Goal: Task Accomplishment & Management: Use online tool/utility

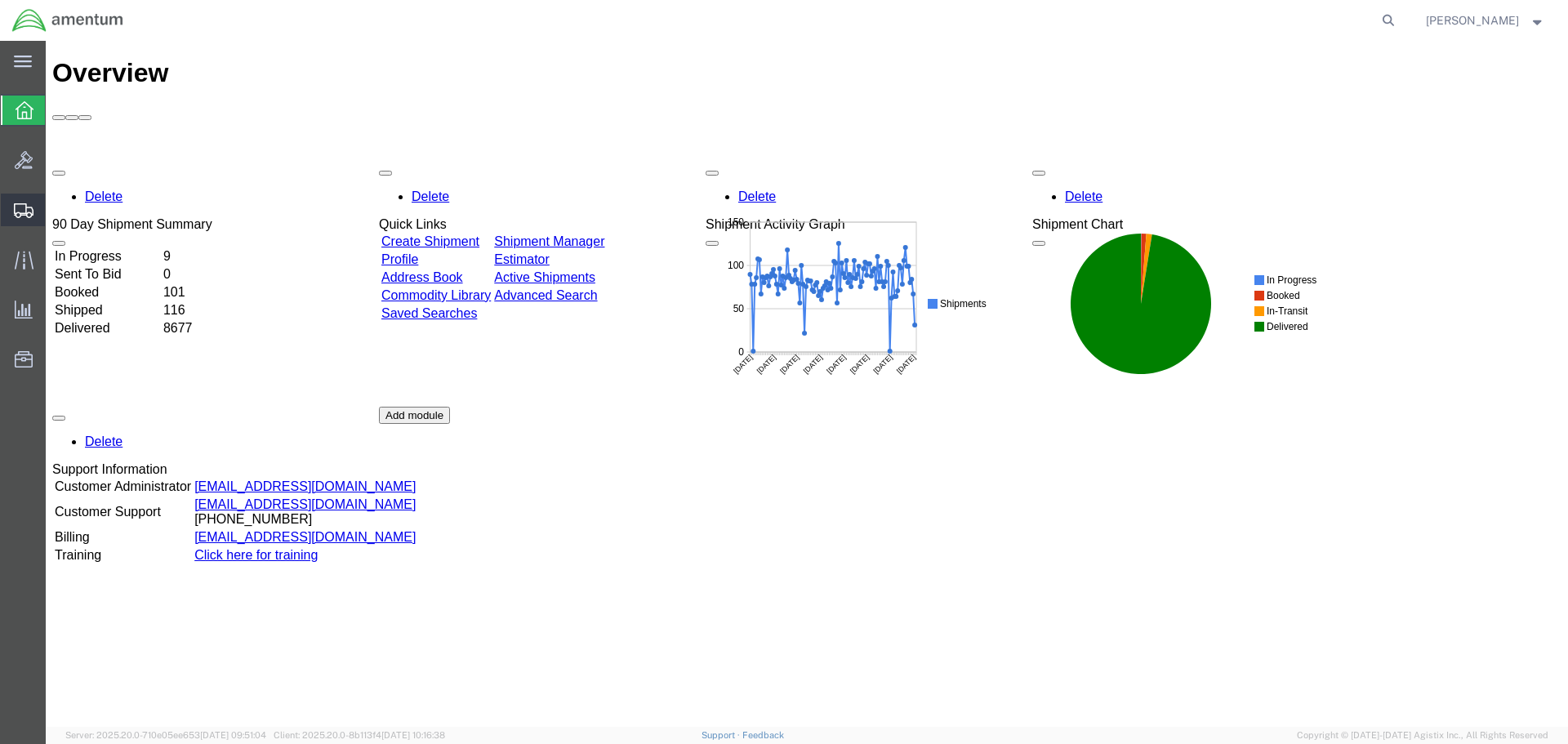
click at [0, 0] on span "Create Shipment" at bounding box center [0, 0] width 0 height 0
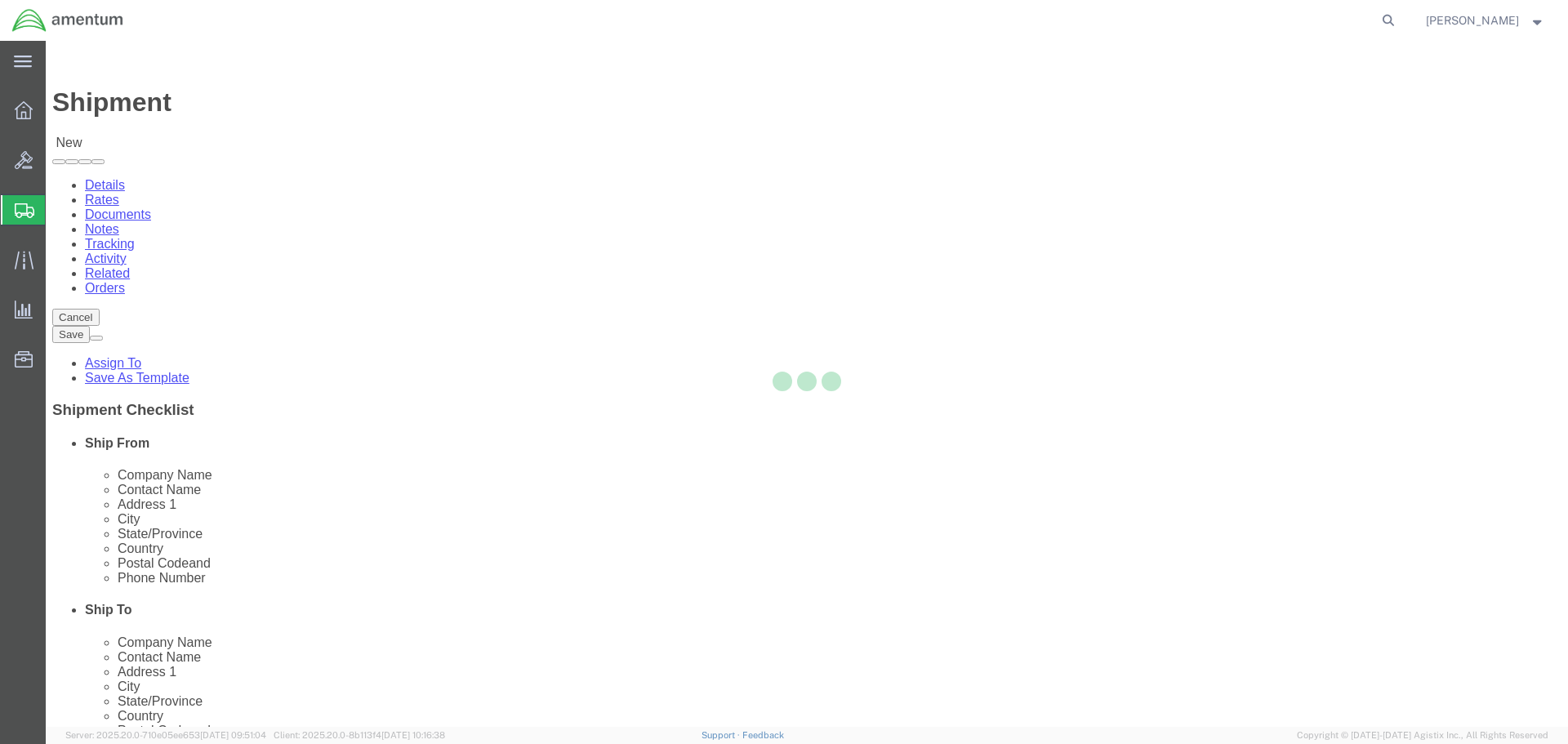
select select
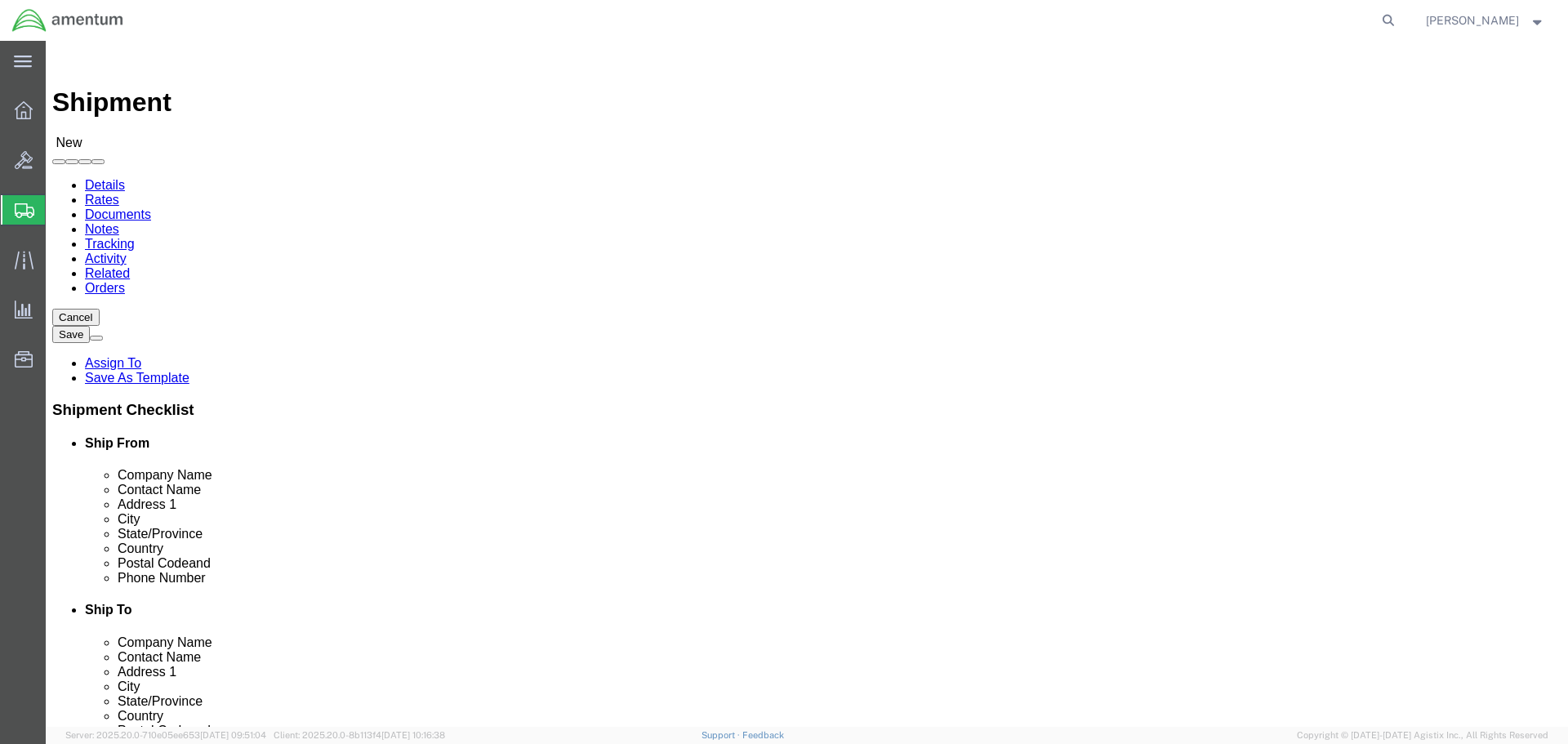
select select "MYPROFILE"
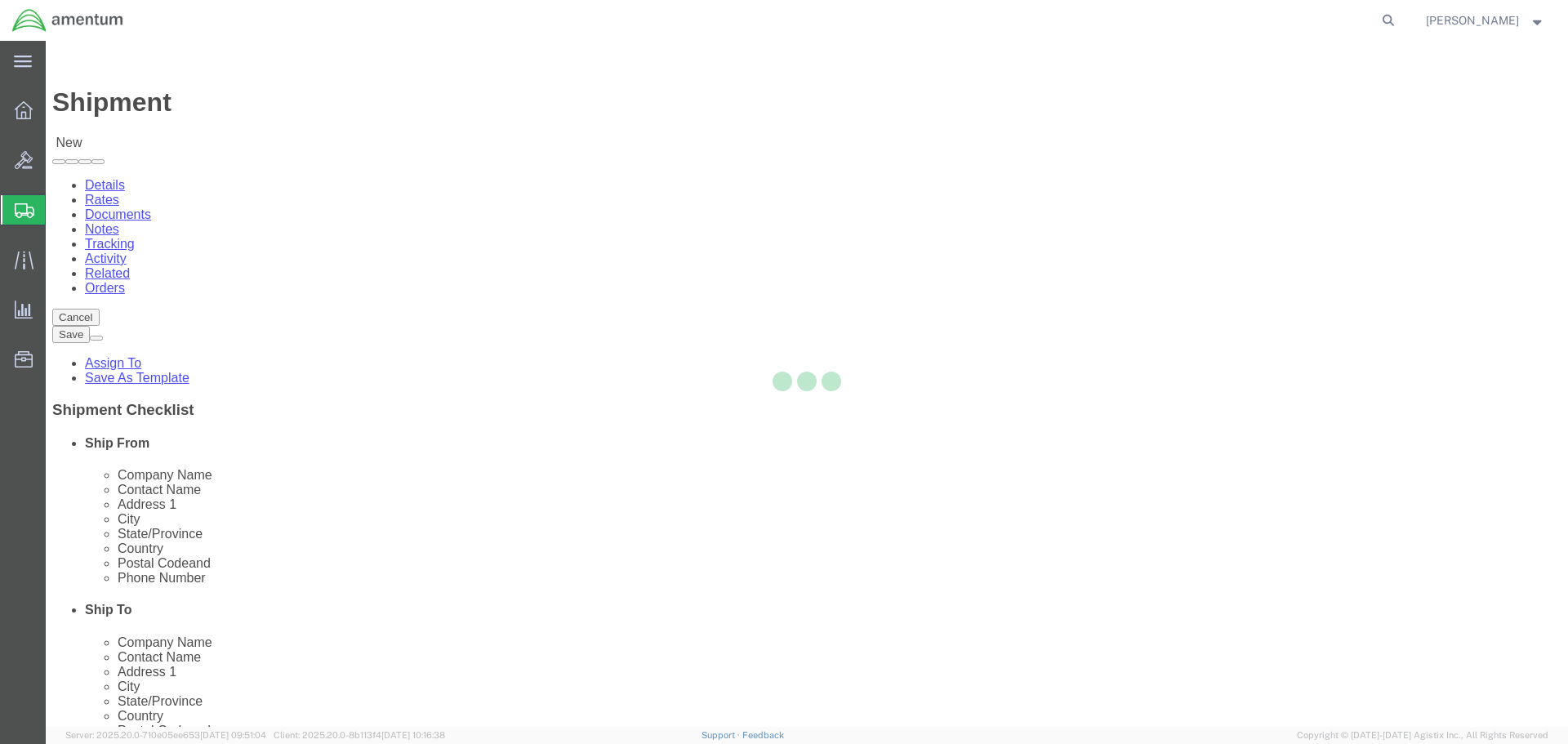
select select "CA"
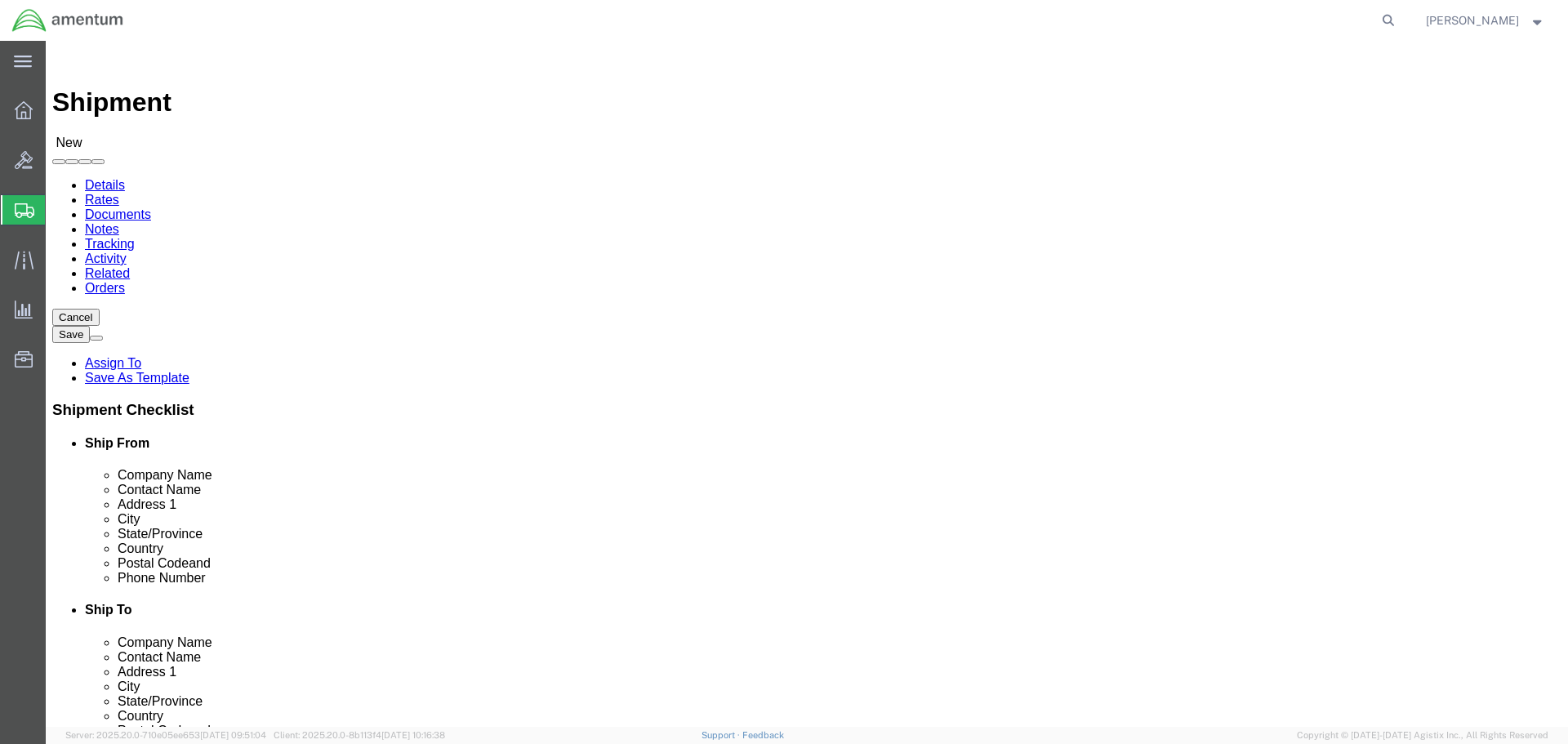
type input "wtu"
select select "49949"
select select "AZ"
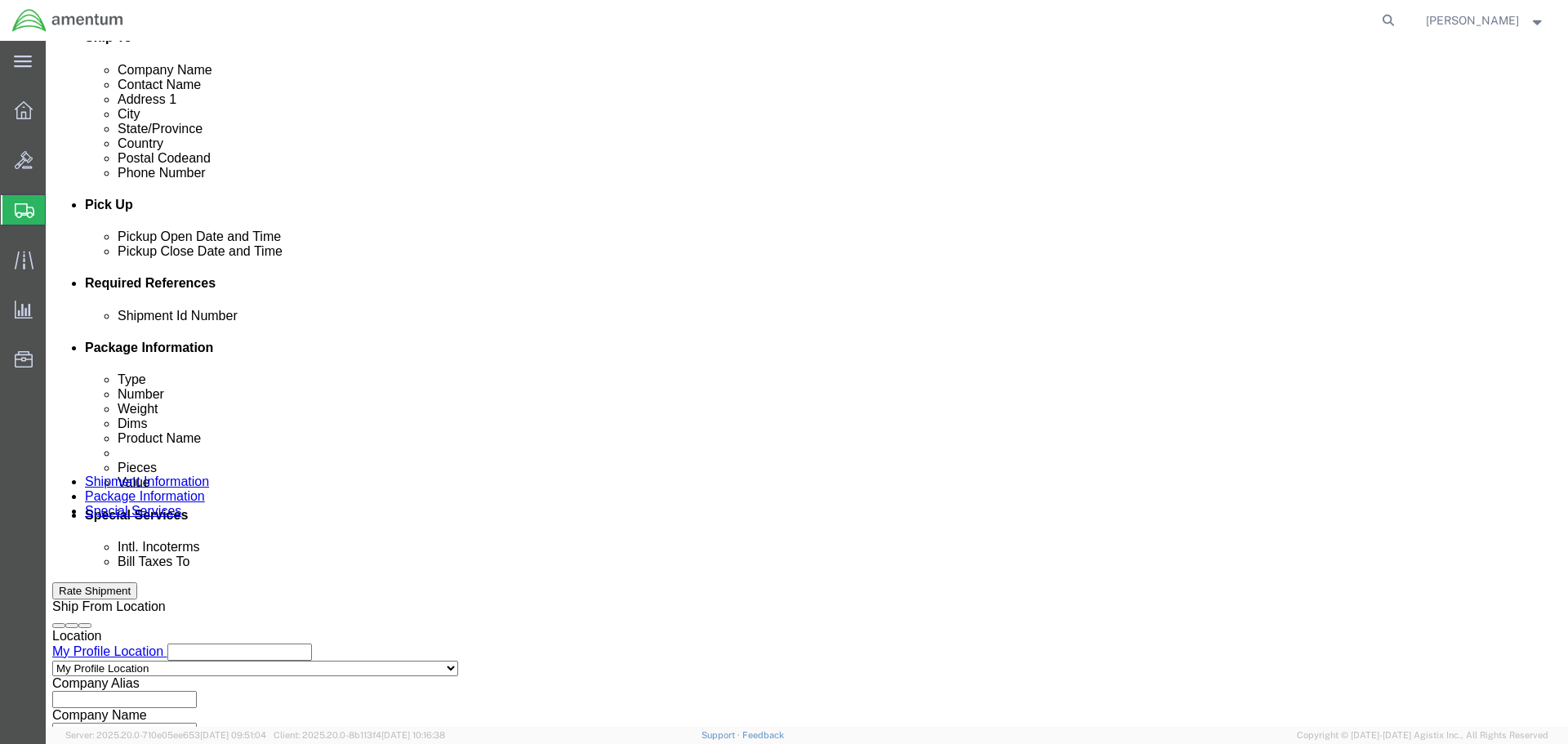
scroll to position [571, 0]
click div "[DATE] 8:00 AM"
type input "1:00 PM"
click button "Apply"
click div "Pickup Close Date Pickup Close Time Pickup Close Date and Time [DATE] 2:00 PM"
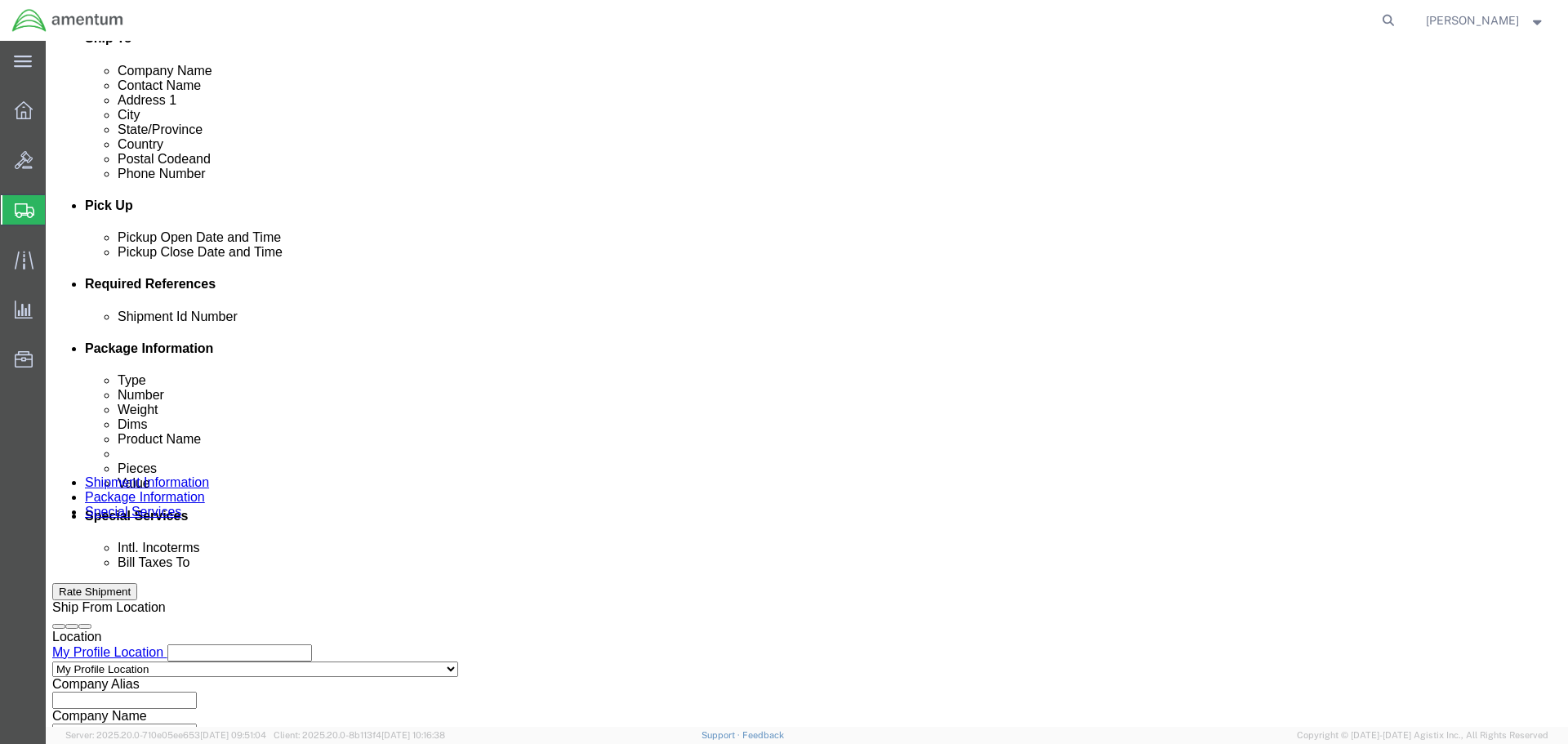
click div "[DATE] 2:00 PM"
type input "3:00 PM"
click button "Apply"
click button "Add reference"
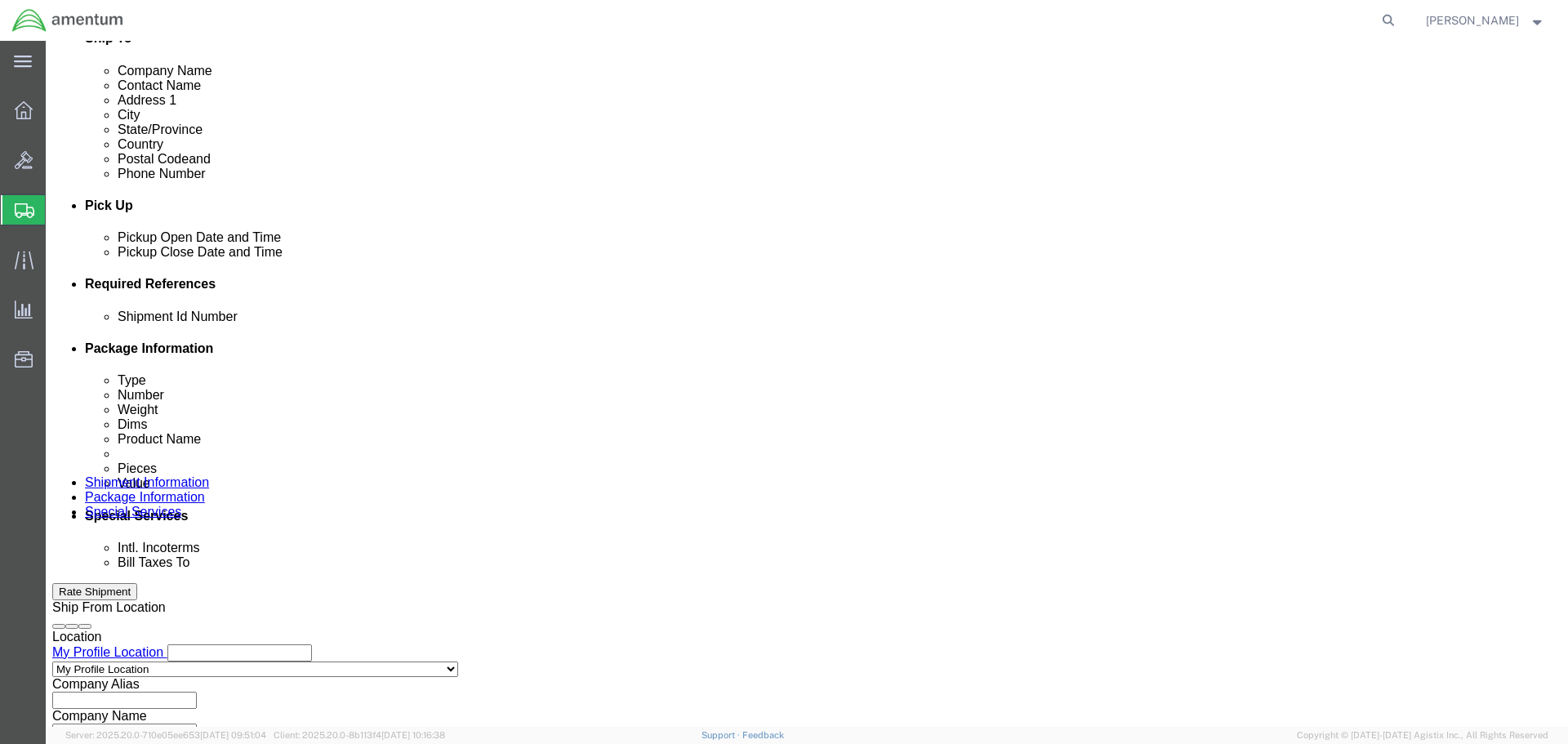
click button "Add reference"
click input "text"
type input "537-006266"
select select "PROJNUM"
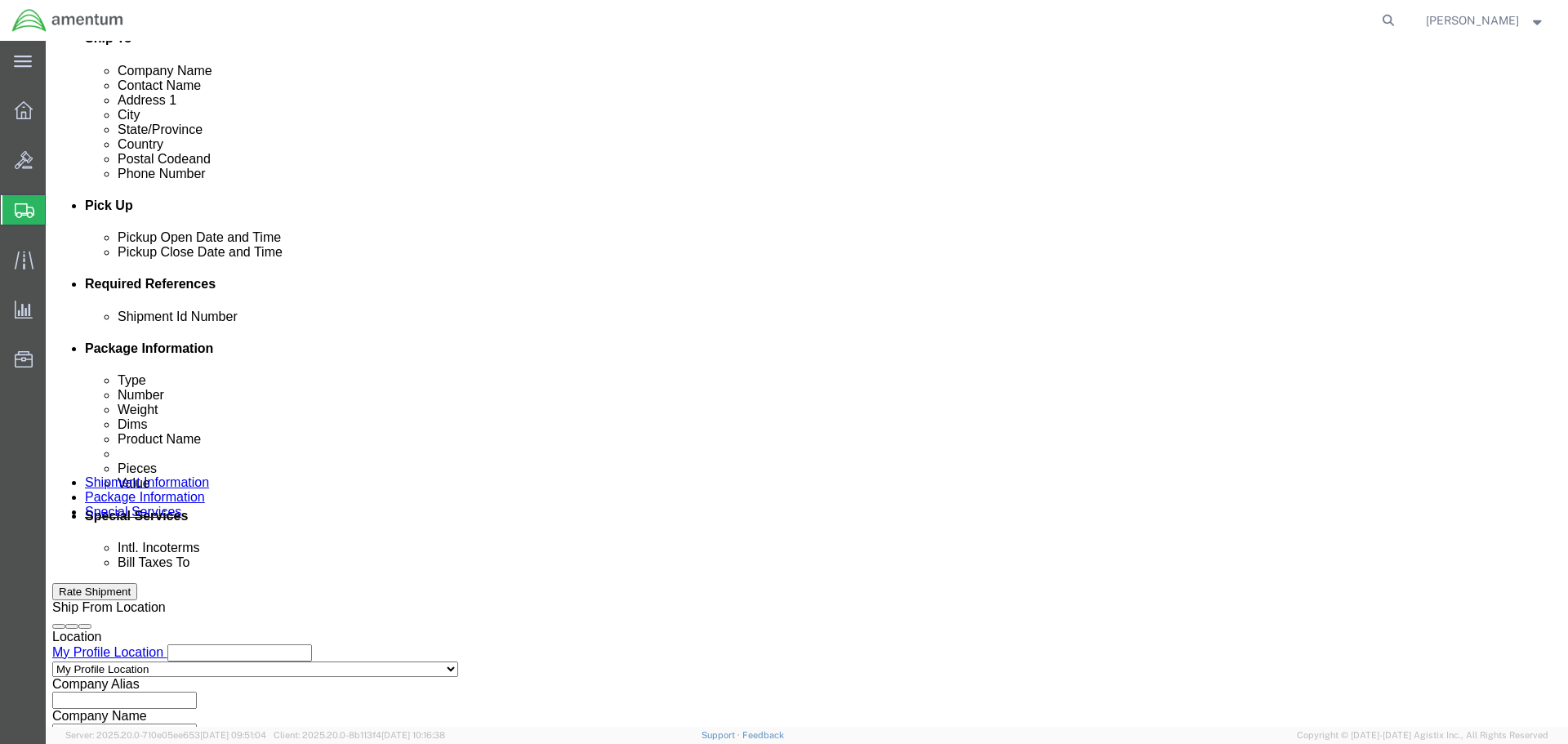
type input "6118.03.03.2219.000.SDC.0000"
select select "DEPT"
type input "CBP"
select select "CUSTREF"
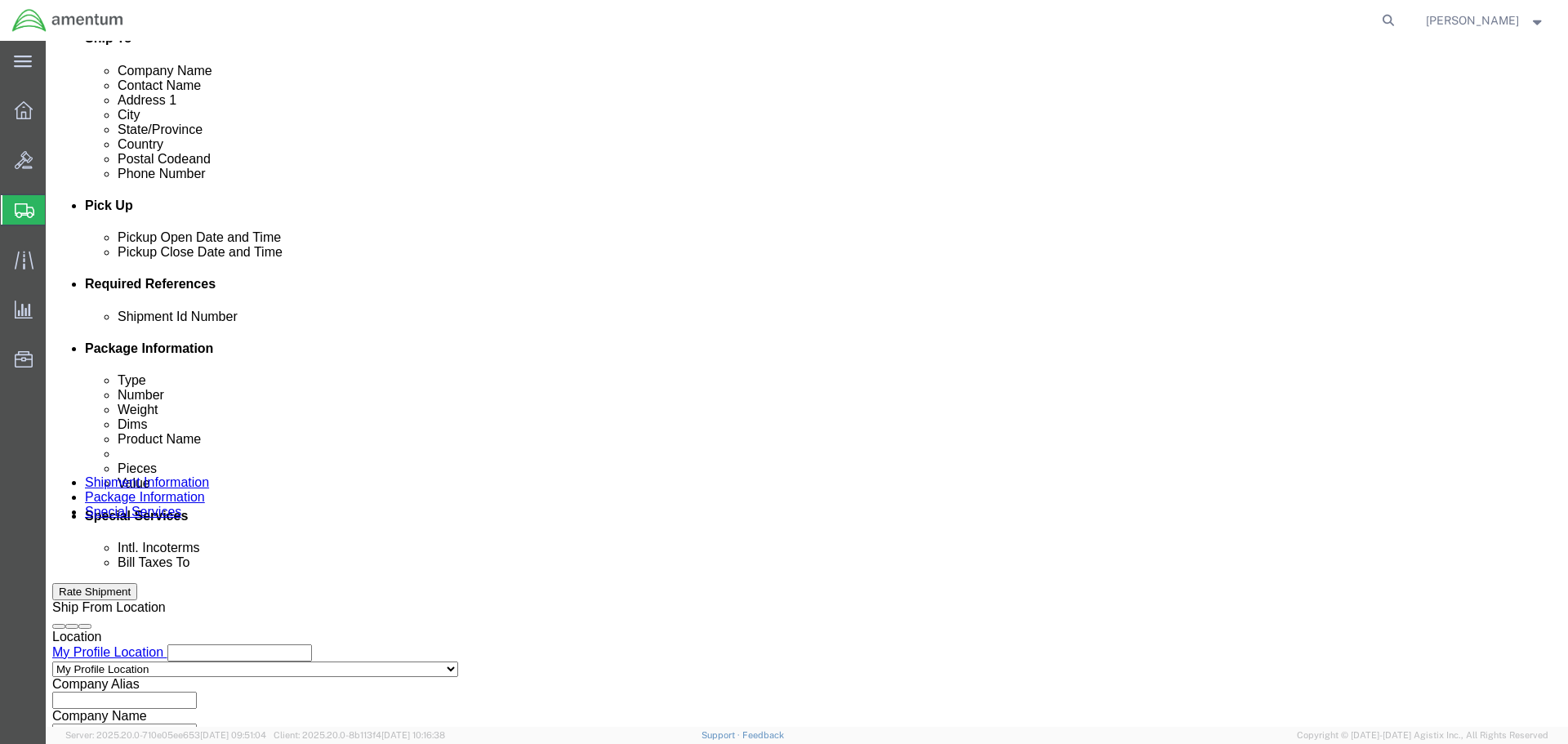
click input "text"
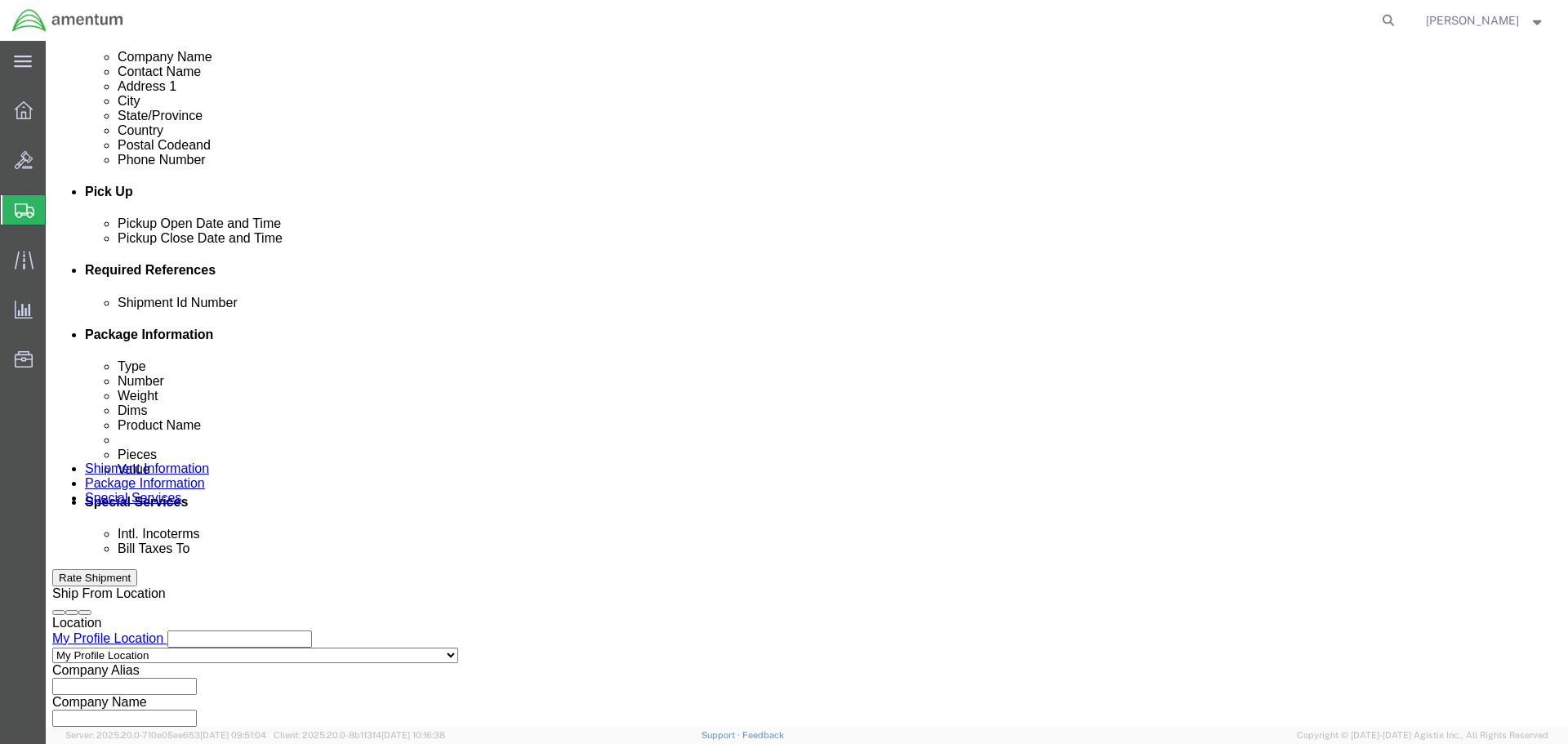
scroll to position [747, 0]
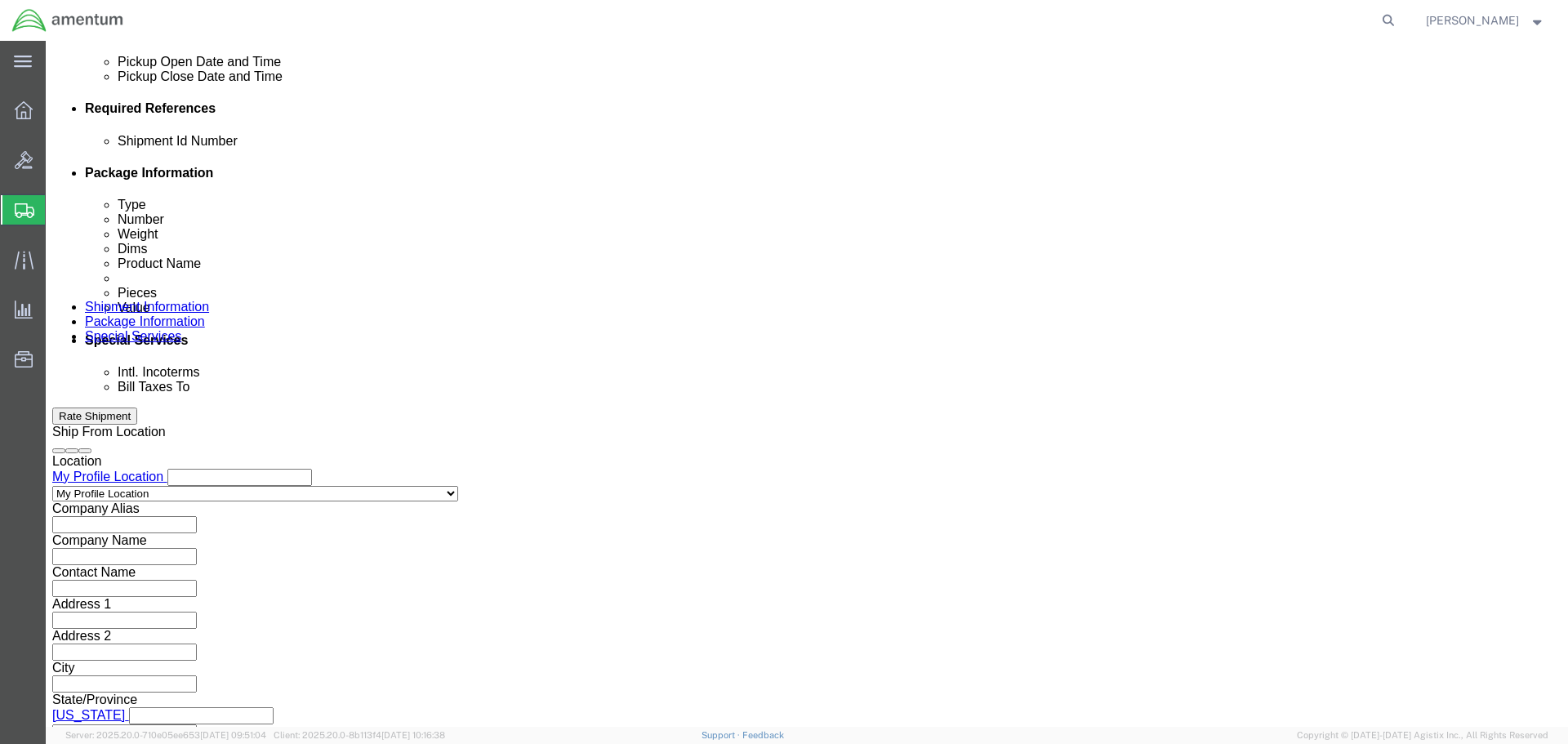
type input "FLANGE"
click button "Continue"
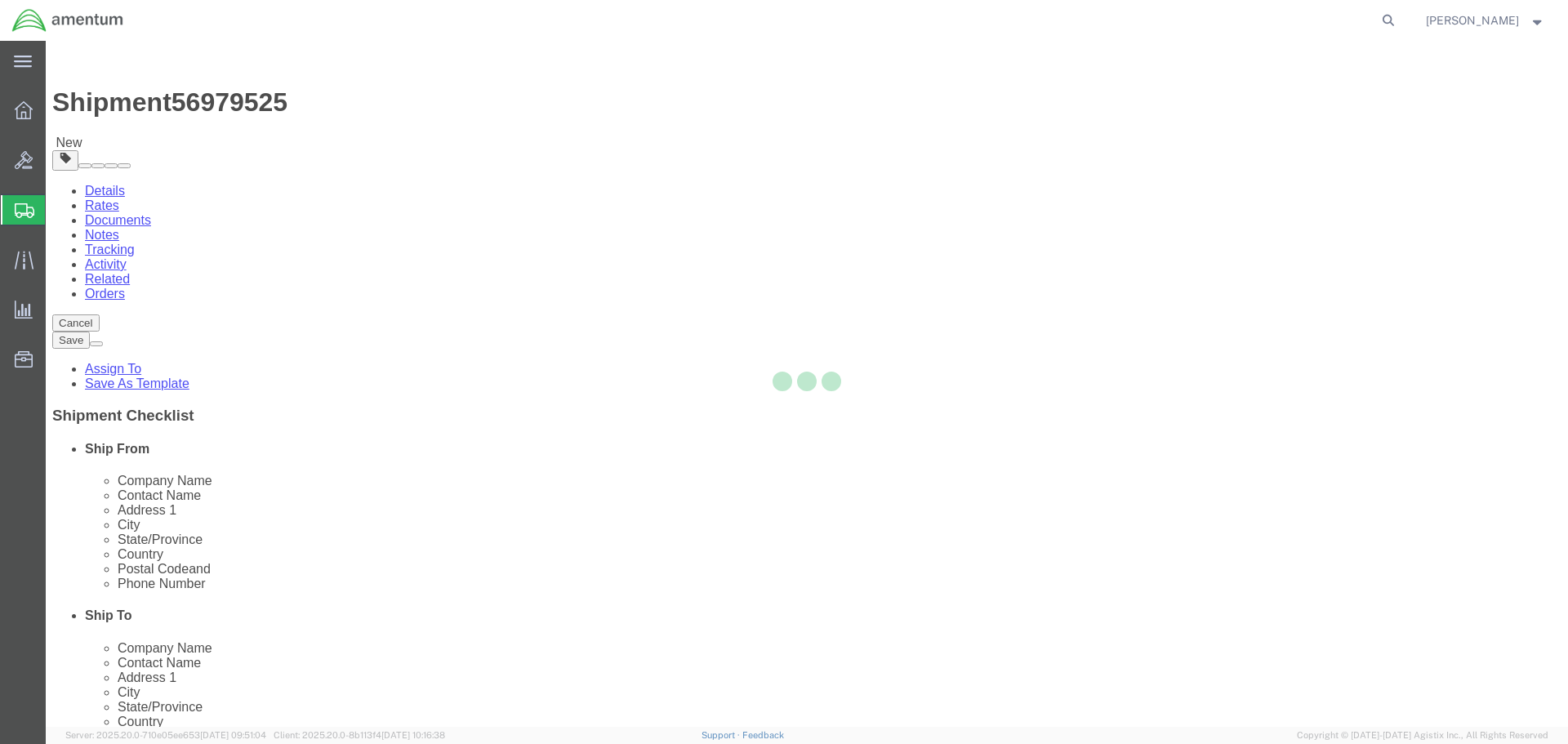
select select "CBOX"
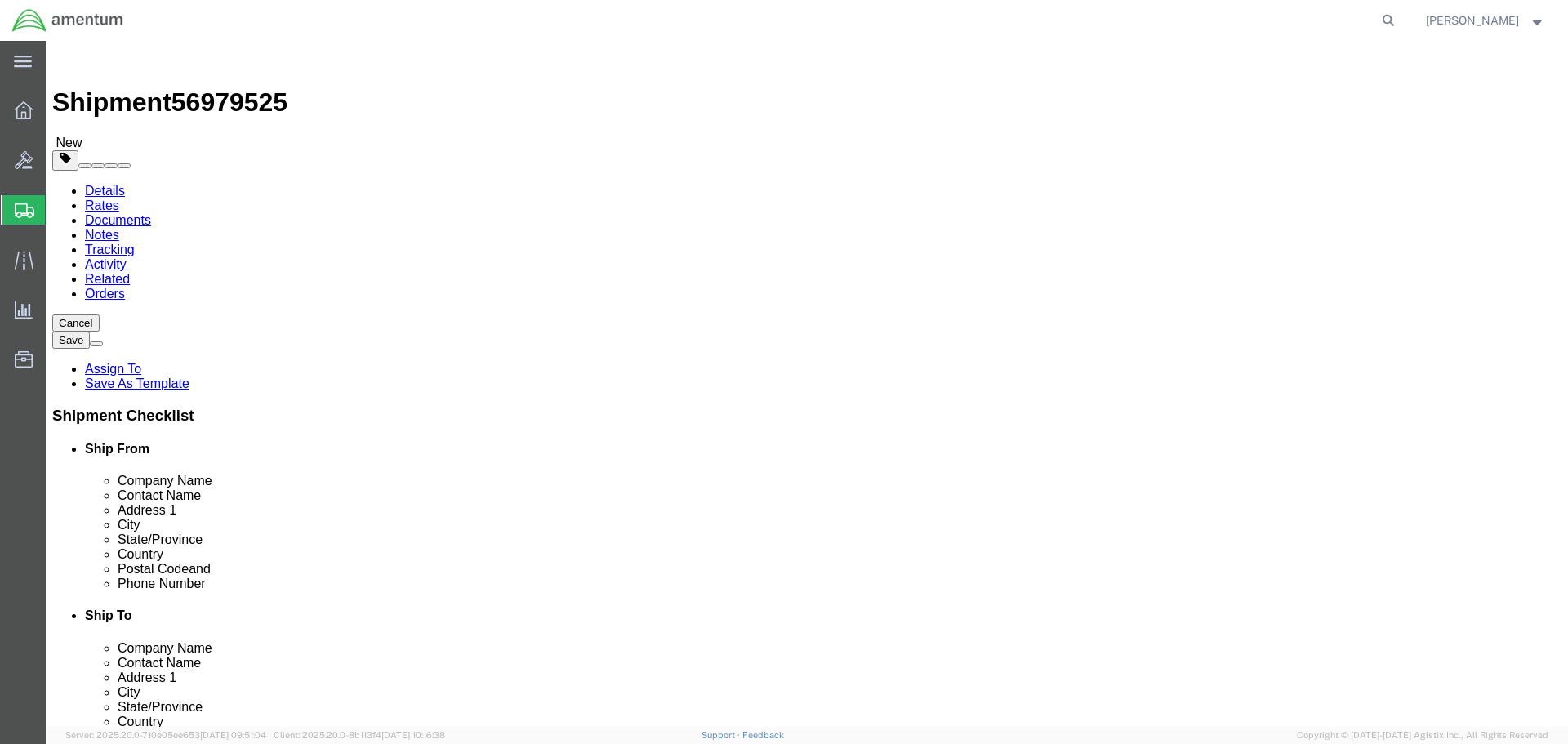
click input "text"
type input "12"
type input "6"
type input "2"
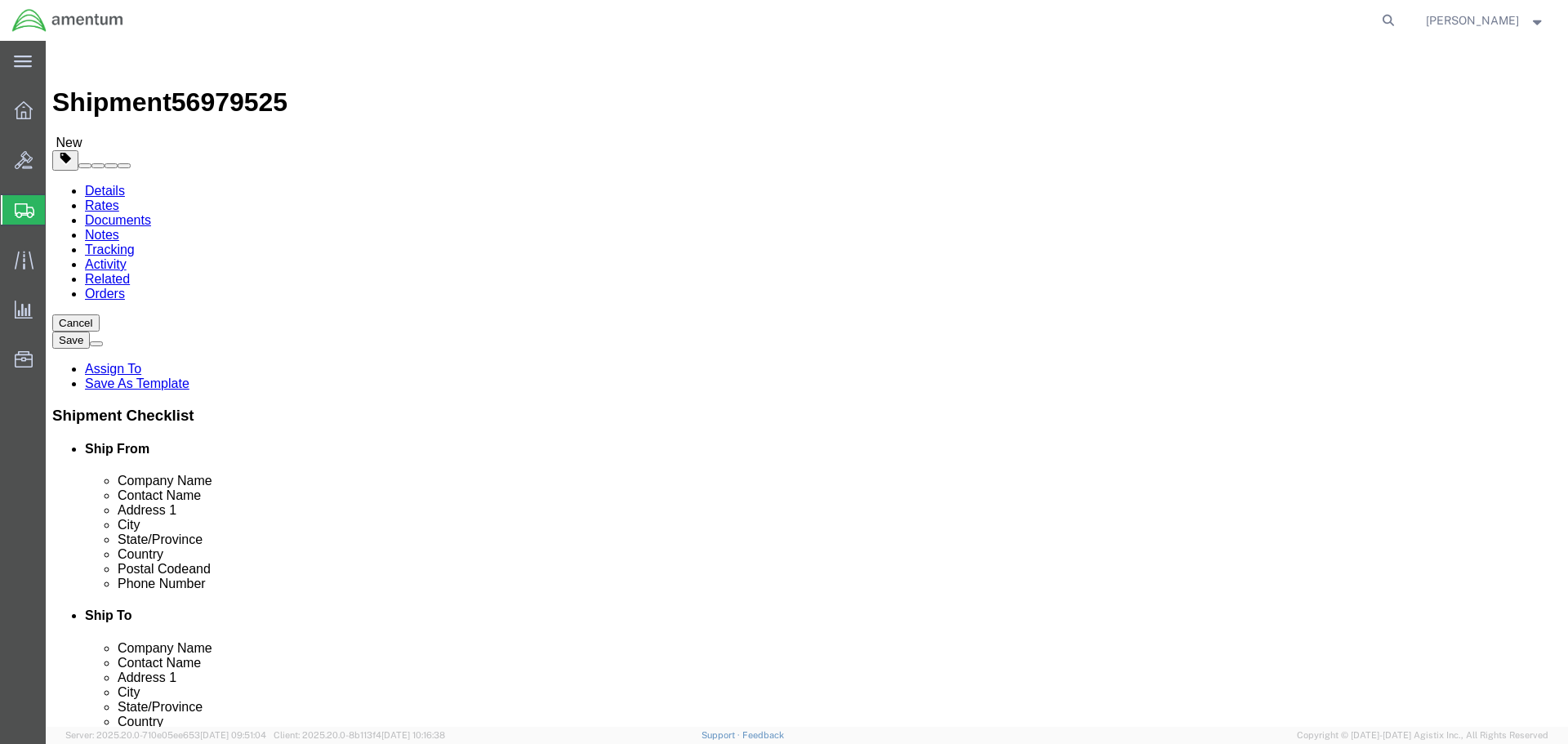
click link "Add Content"
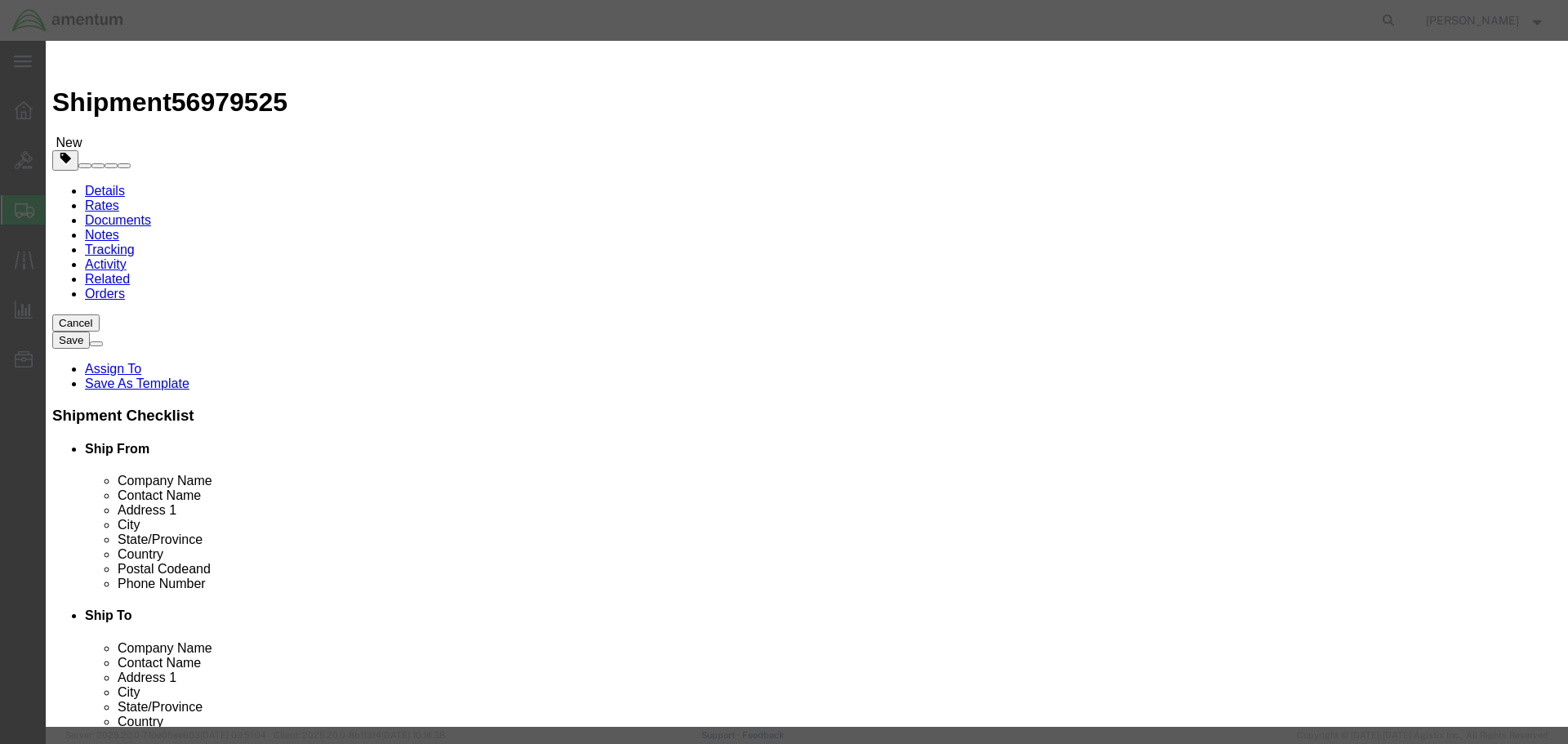
type input "FLANGE"
select select "USD"
type input "350A34-1023-21"
type input "FLANGE"
type input "1"
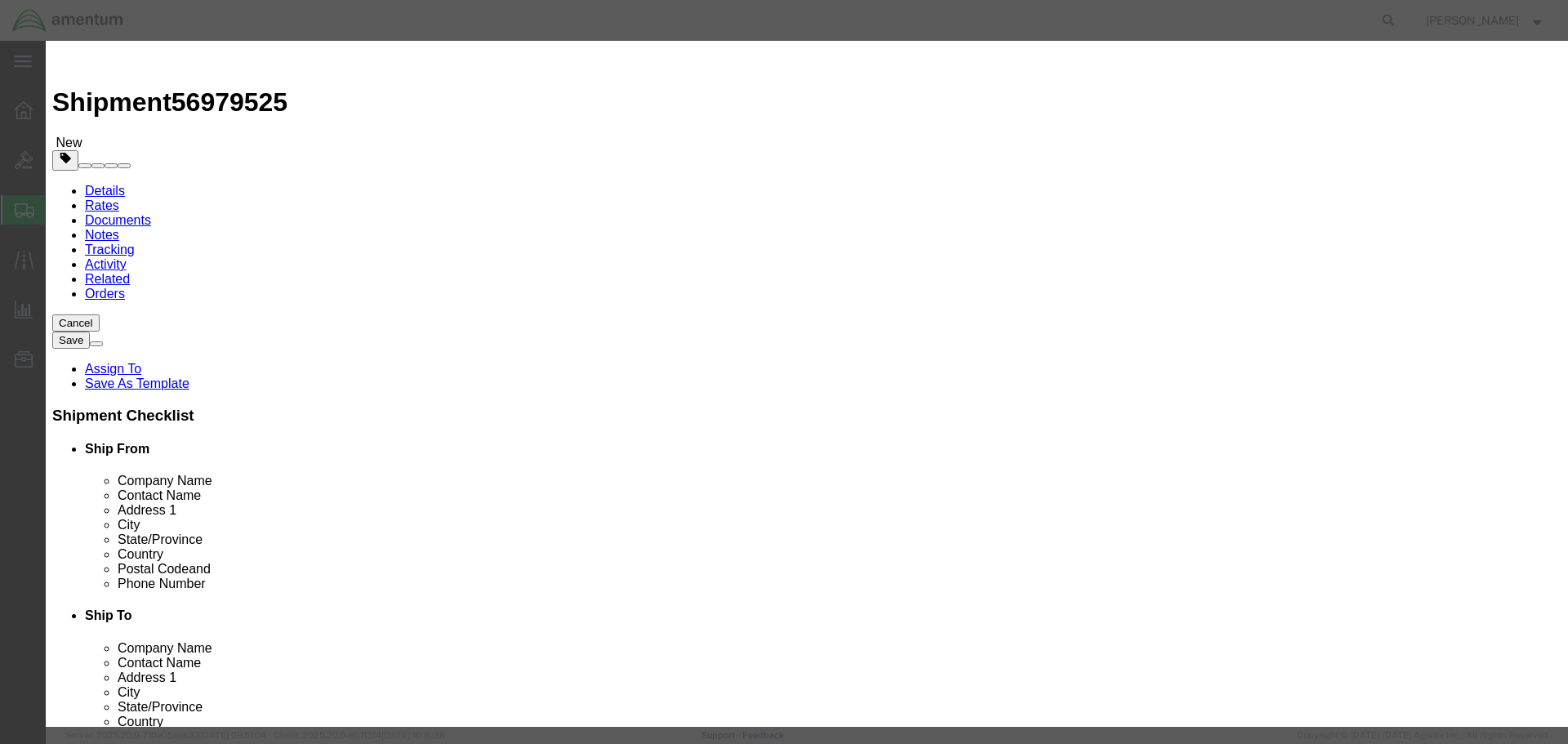
type input "824"
click button "Save & Close"
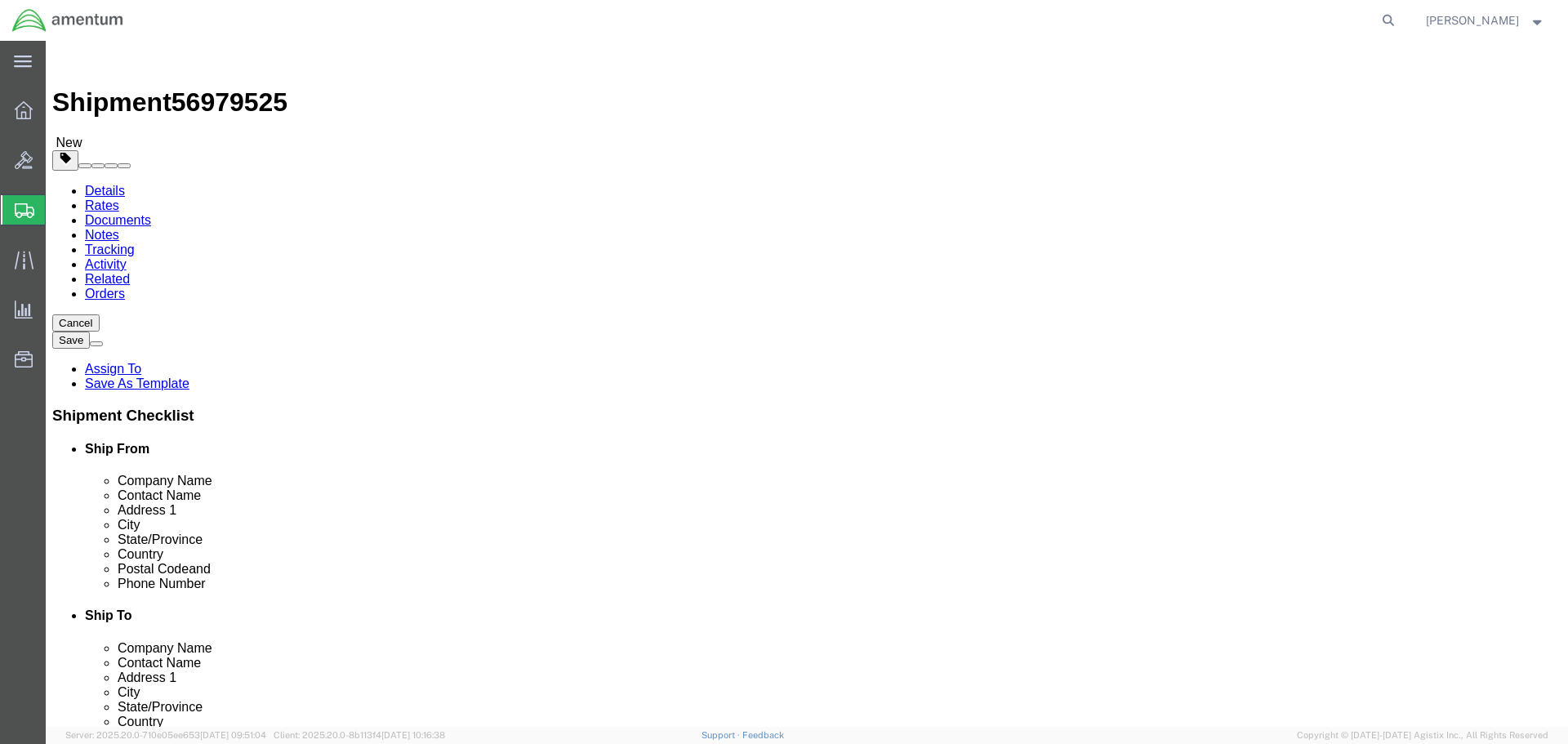
click button "Continue"
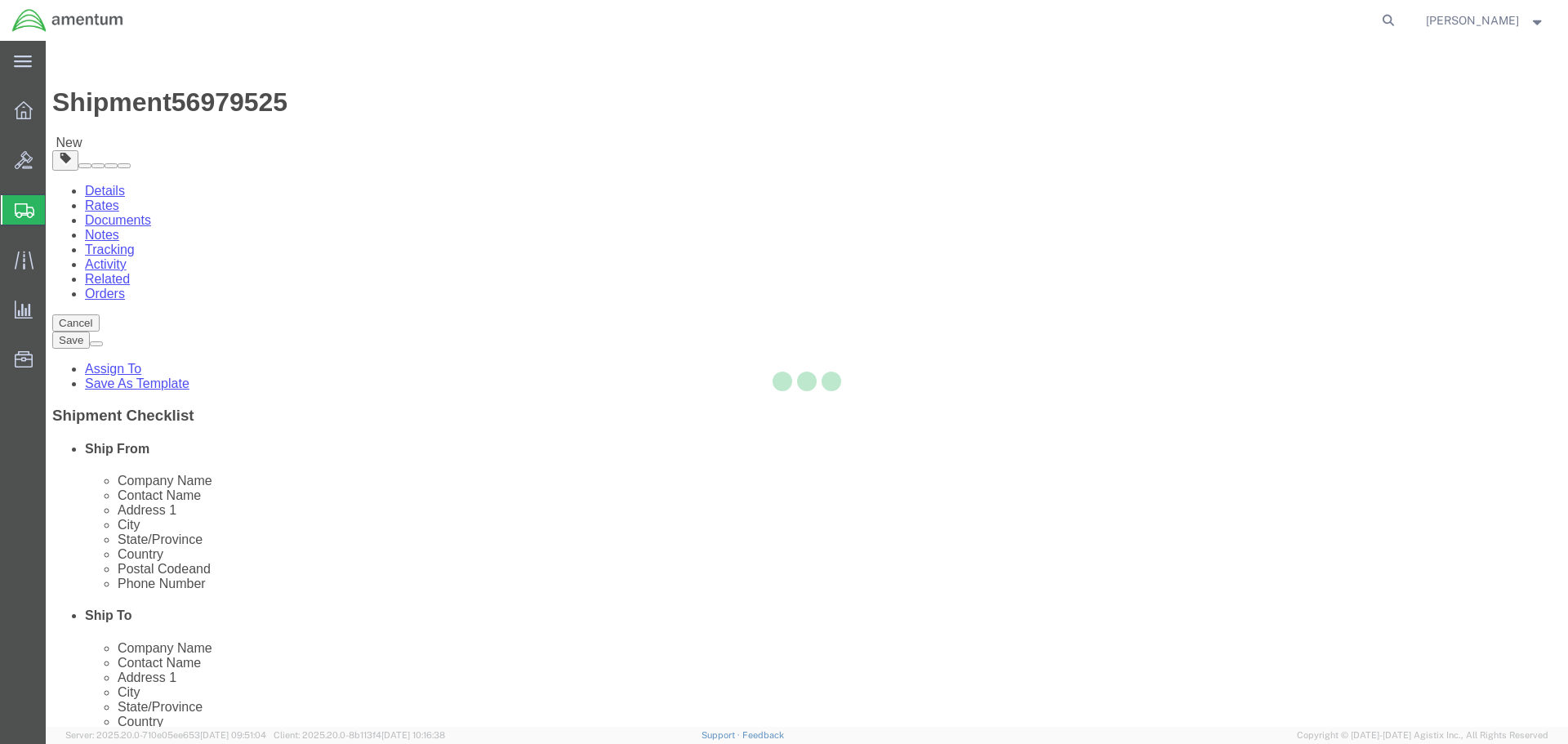
select select
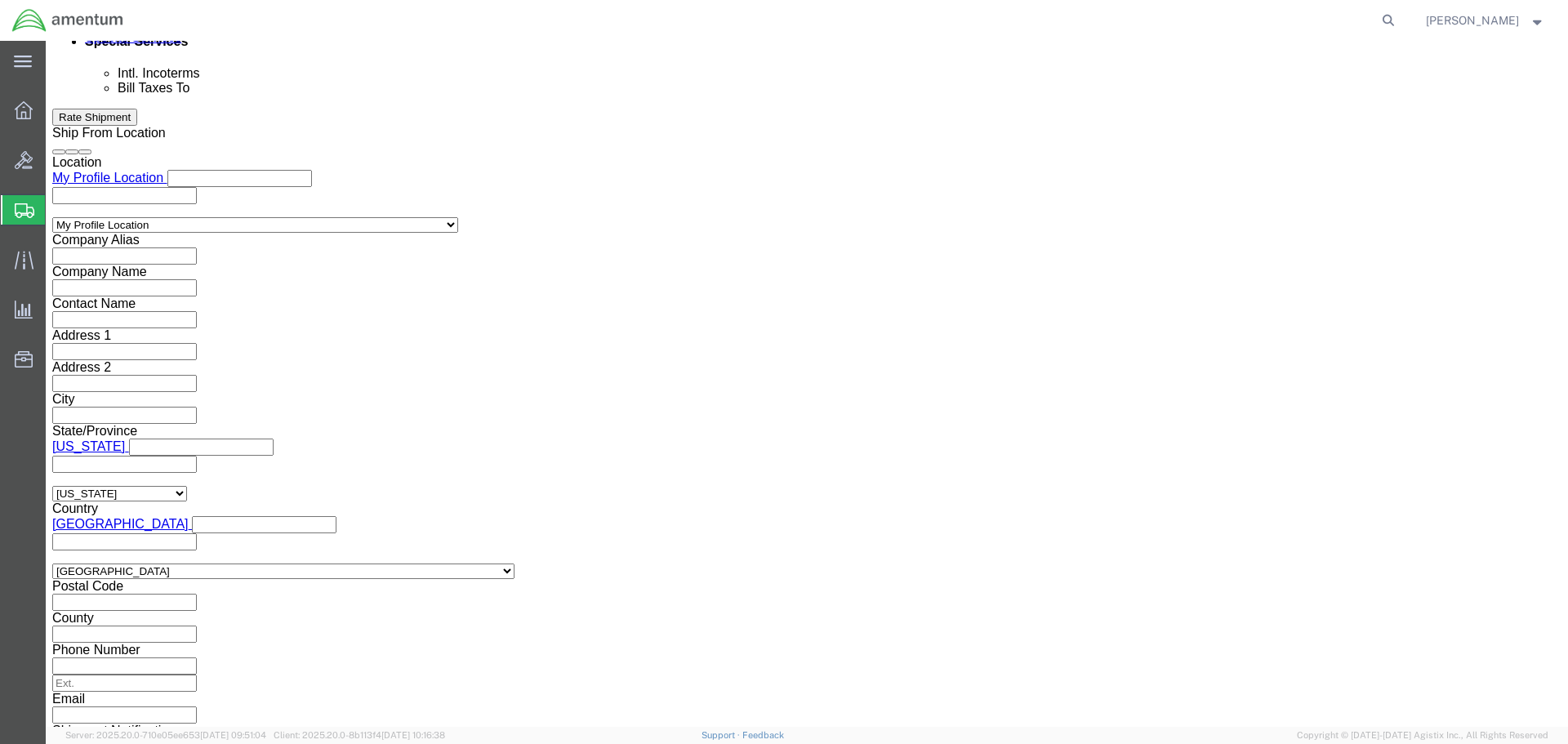
scroll to position [1061, 0]
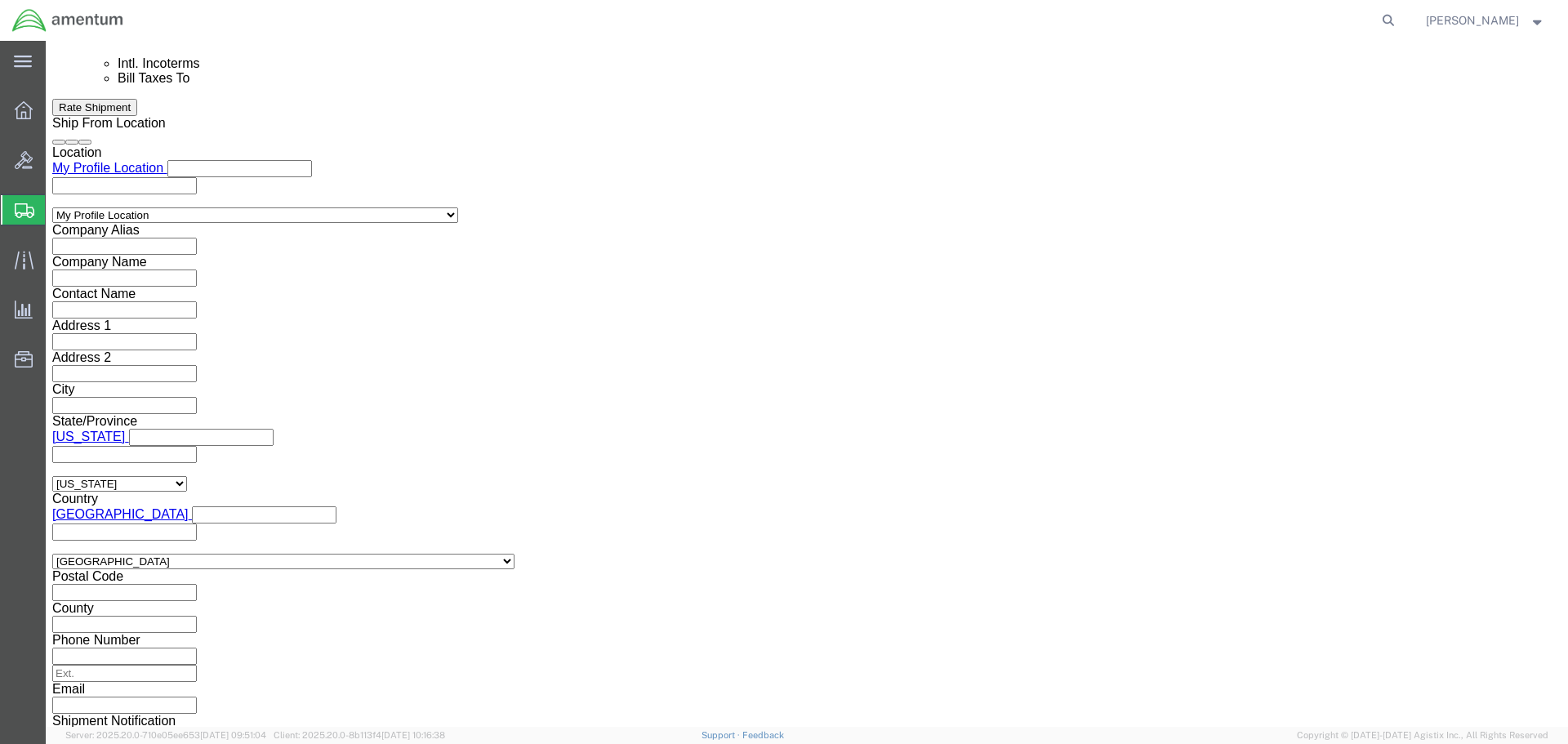
click input "text"
type input "[PERSON_NAME][EMAIL_ADDRESS][PERSON_NAME][DOMAIN_NAME]"
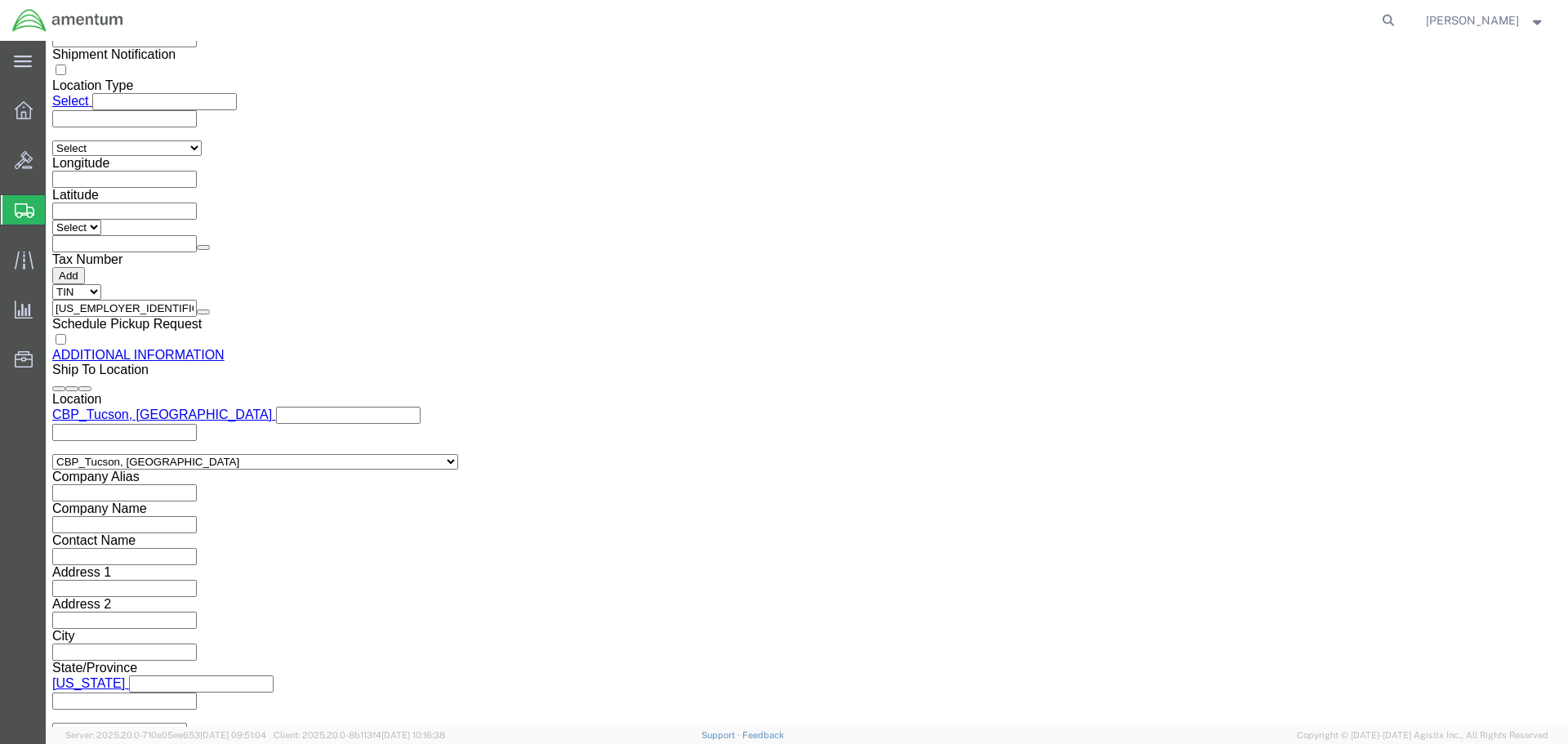
scroll to position [1934, 0]
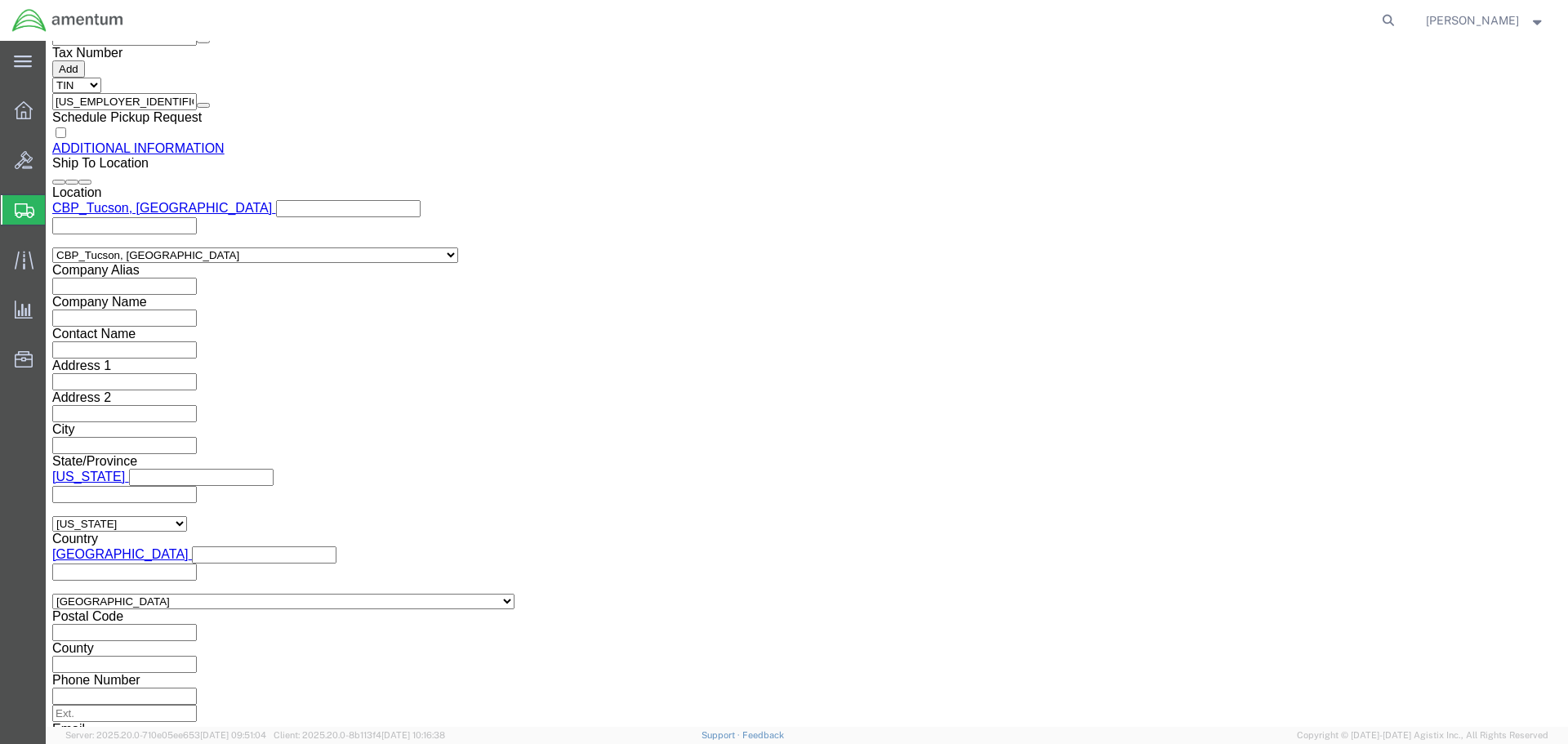
click button "Rate Shipment"
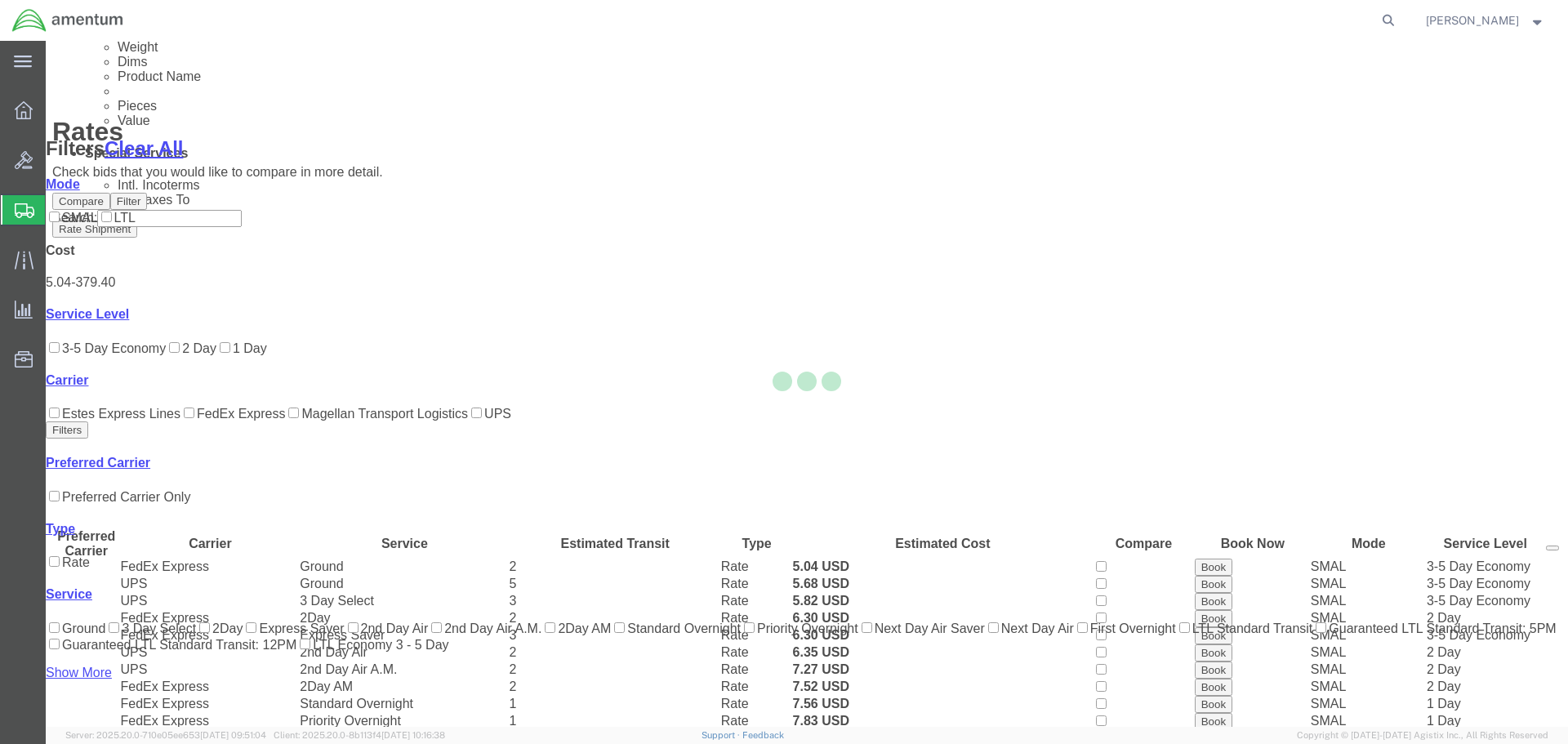
scroll to position [167, 0]
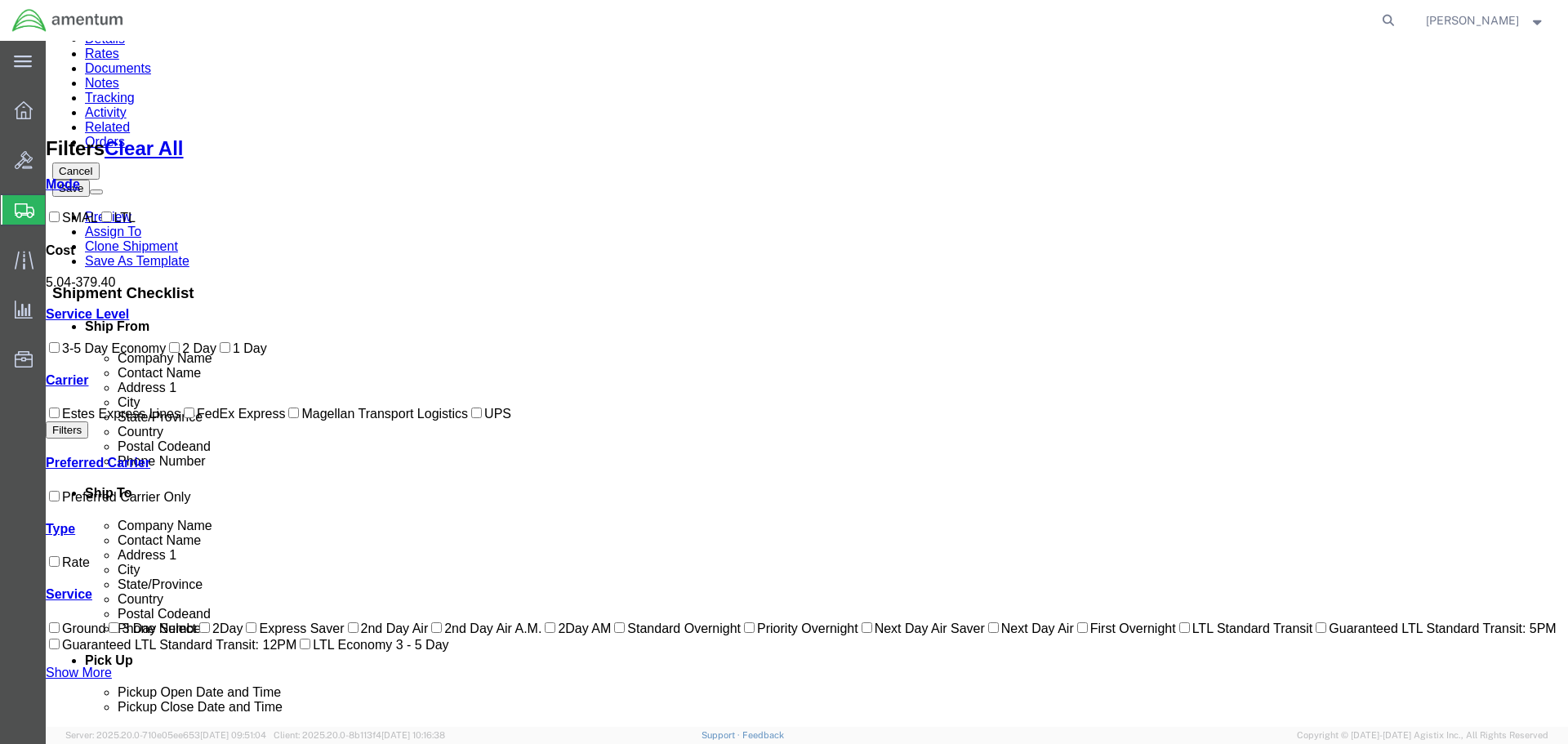
click at [181, 420] on label "FedEx Express" at bounding box center [233, 413] width 105 height 14
click at [184, 418] on input "FedEx Express" at bounding box center [189, 412] width 11 height 11
checkbox input "true"
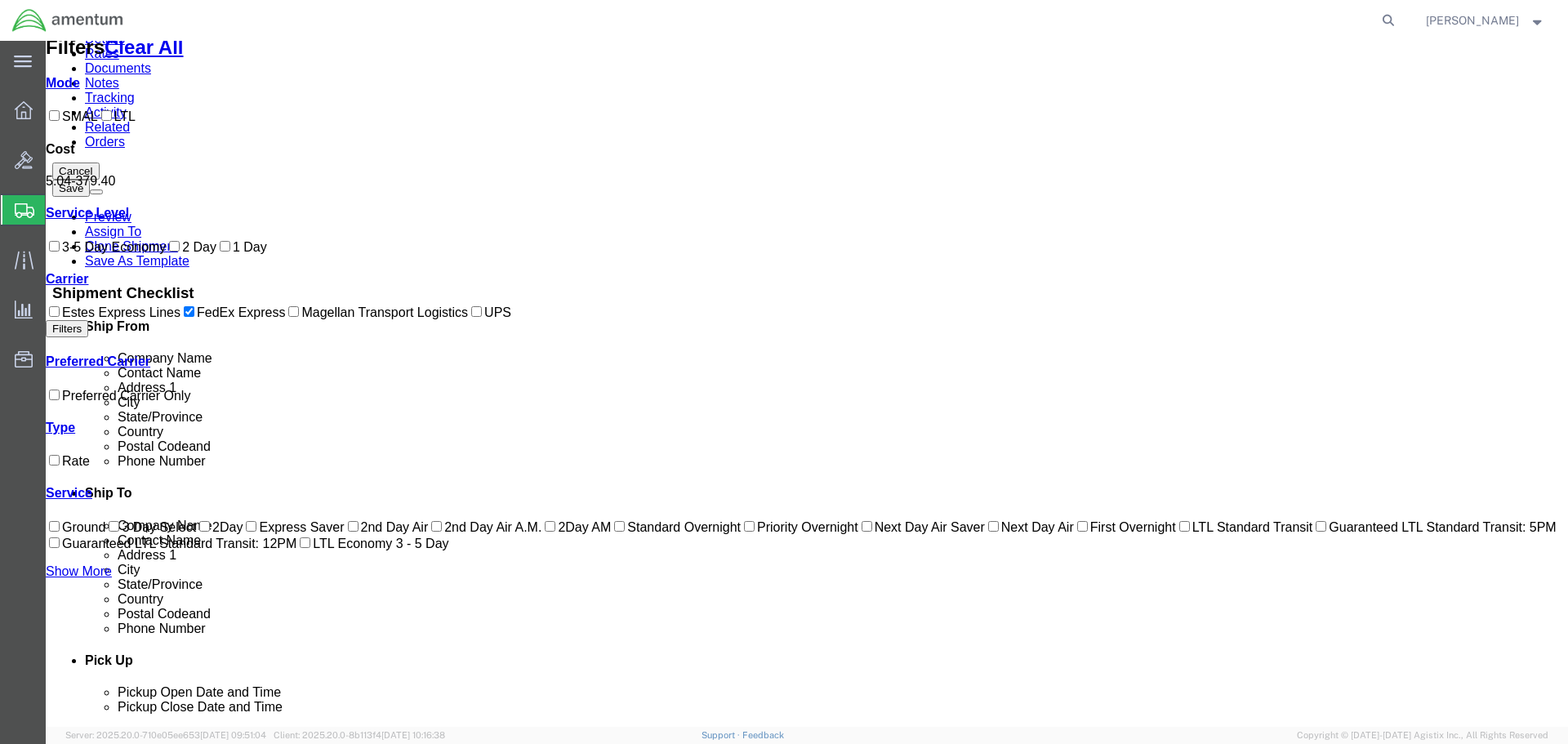
scroll to position [0, 0]
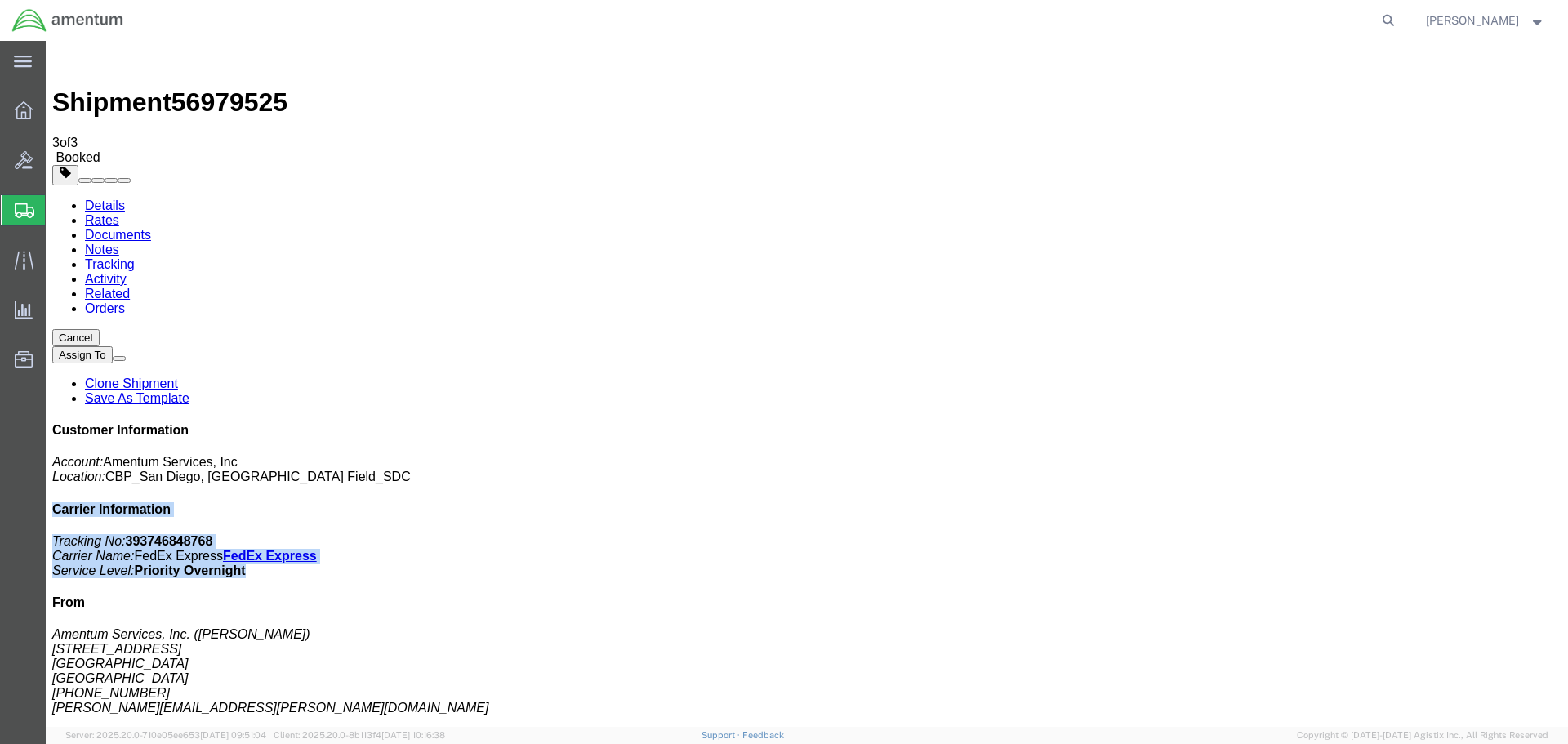
drag, startPoint x: 1453, startPoint y: 285, endPoint x: 1271, endPoint y: 222, distance: 192.6
click at [1271, 423] on div "Customer Information Account: Amentum Services, Inc Location: [GEOGRAPHIC_DATA]…" at bounding box center [807, 714] width 1509 height 582
copy div "Carrier Information Tracking No: 393746848768 Carrier Name: FedEx Express FedEx…"
click at [88, 199] on link "Details" at bounding box center [105, 205] width 40 height 14
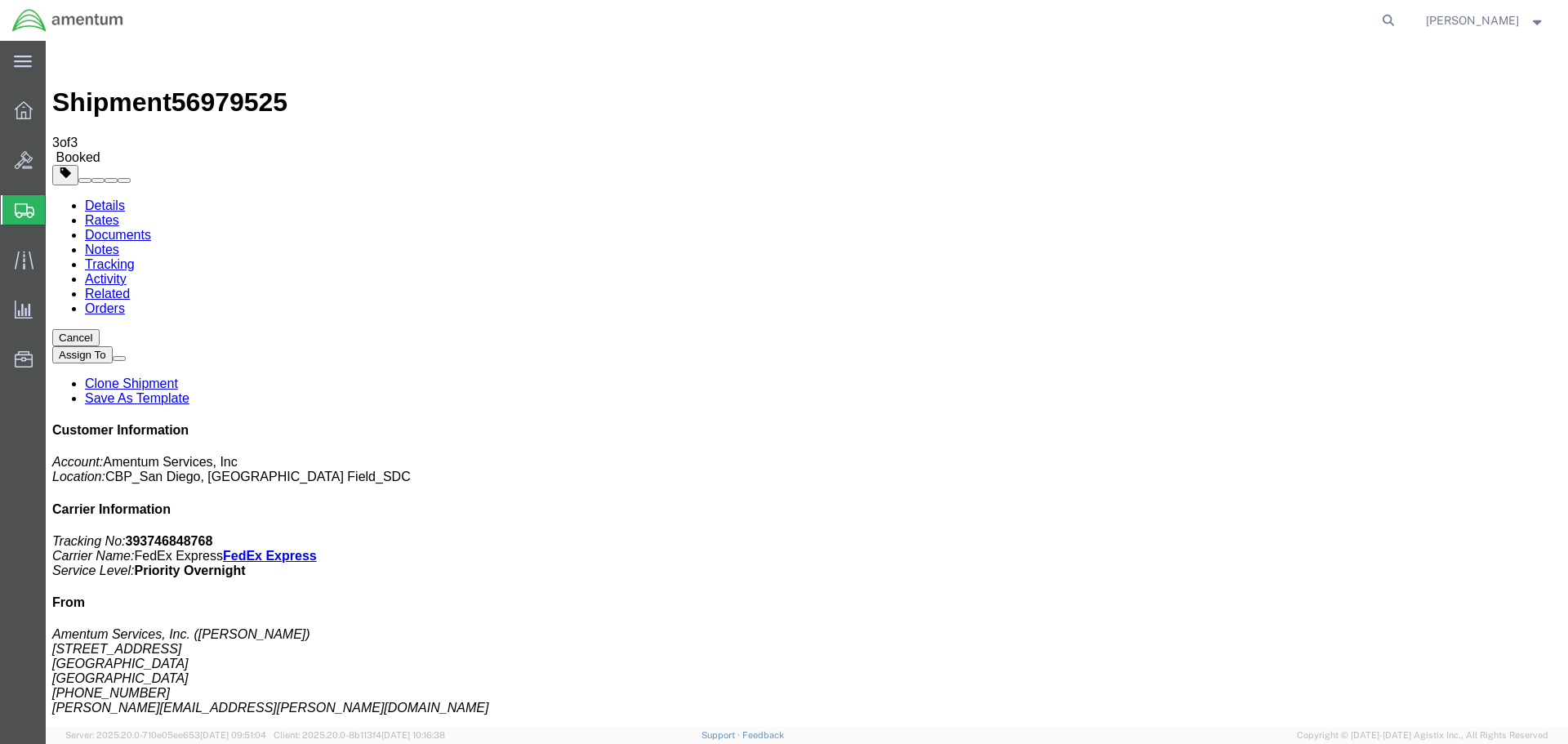
click at [0, 0] on span "Shipment Manager" at bounding box center [0, 0] width 0 height 0
